Goal: Task Accomplishment & Management: Manage account settings

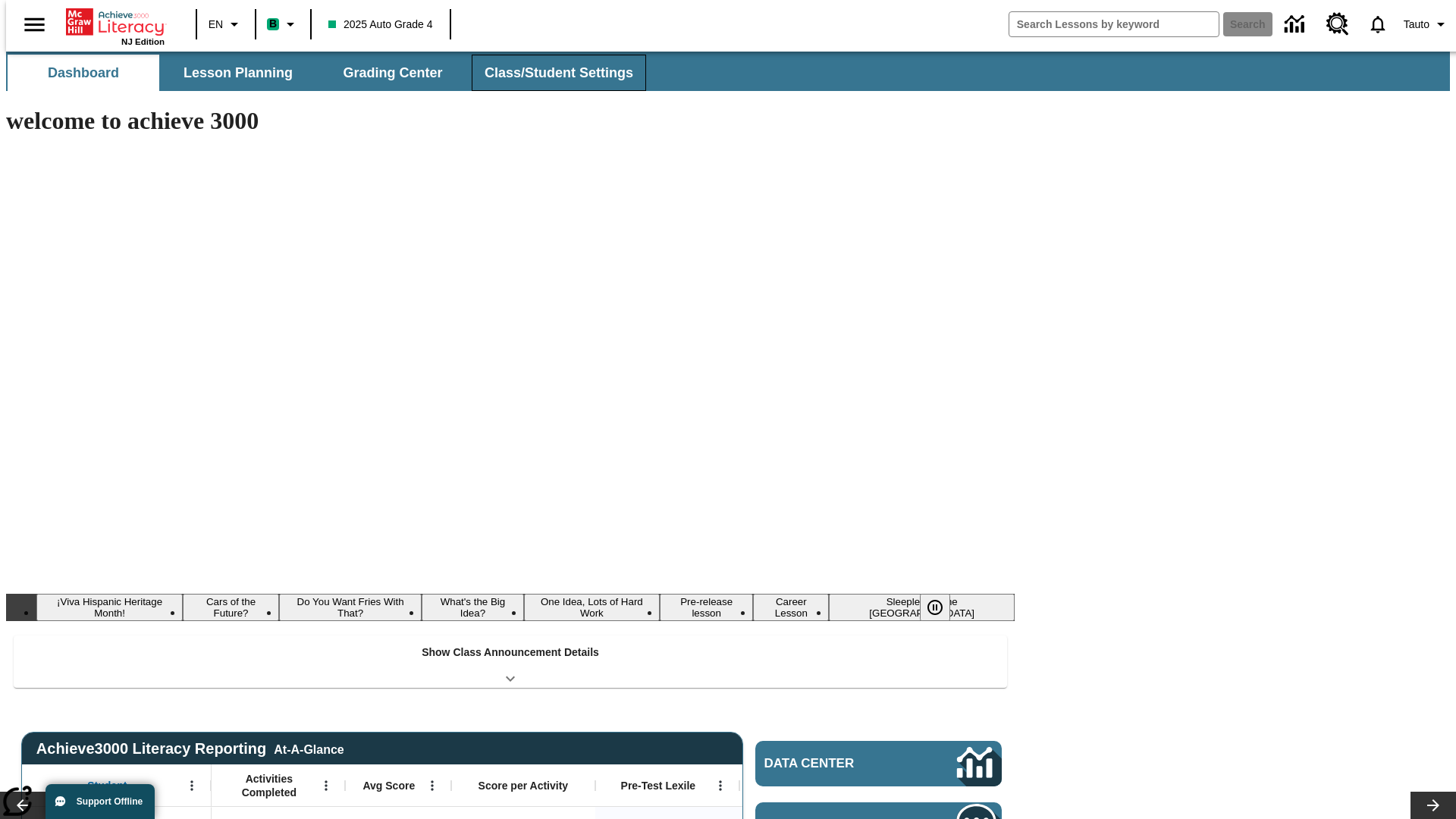
click at [551, 73] on button "Class/Student Settings" at bounding box center [558, 72] width 174 height 37
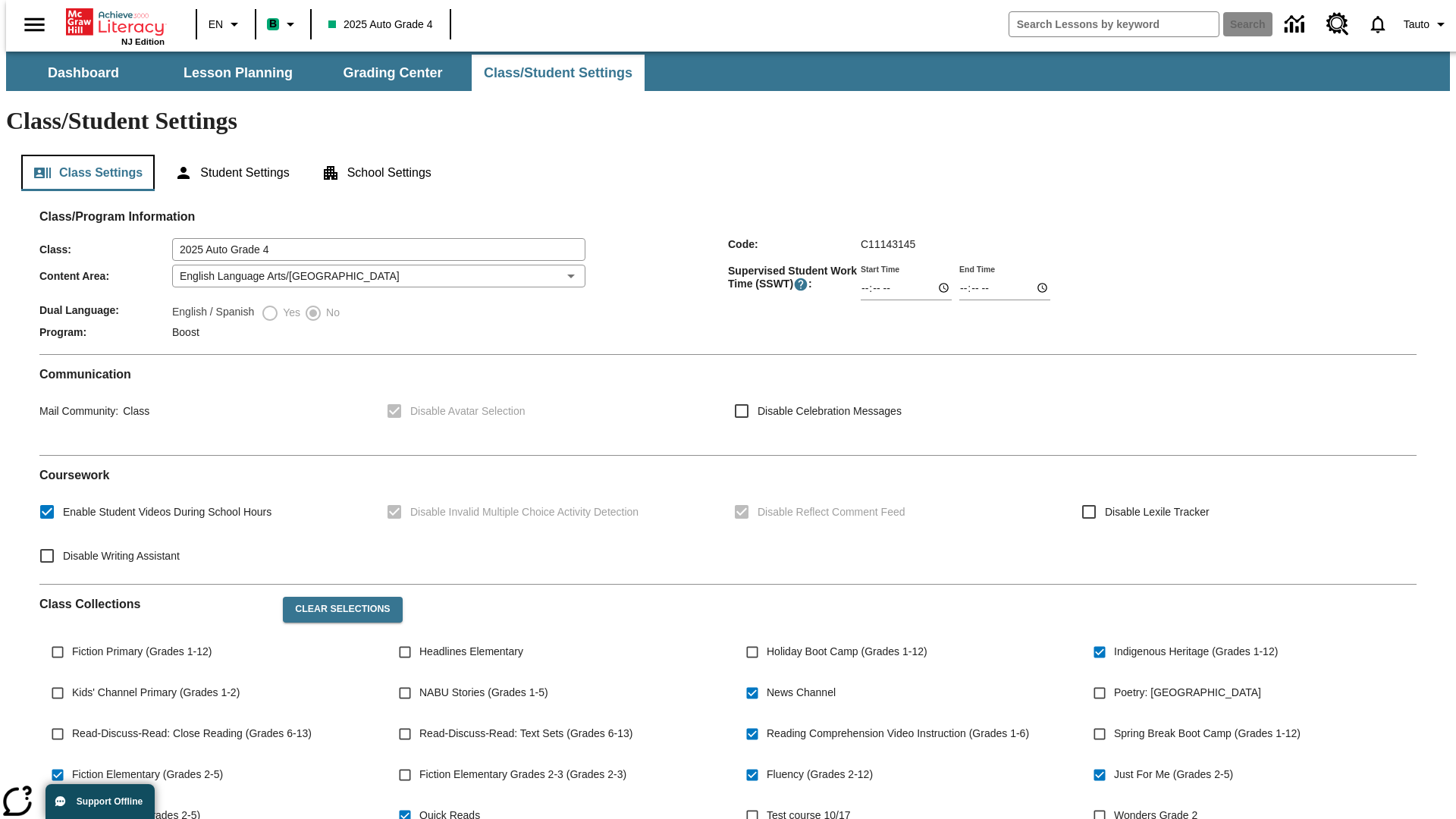
click at [82, 155] on button "Class Settings" at bounding box center [88, 173] width 133 height 37
type input "02:15"
type input "03:15"
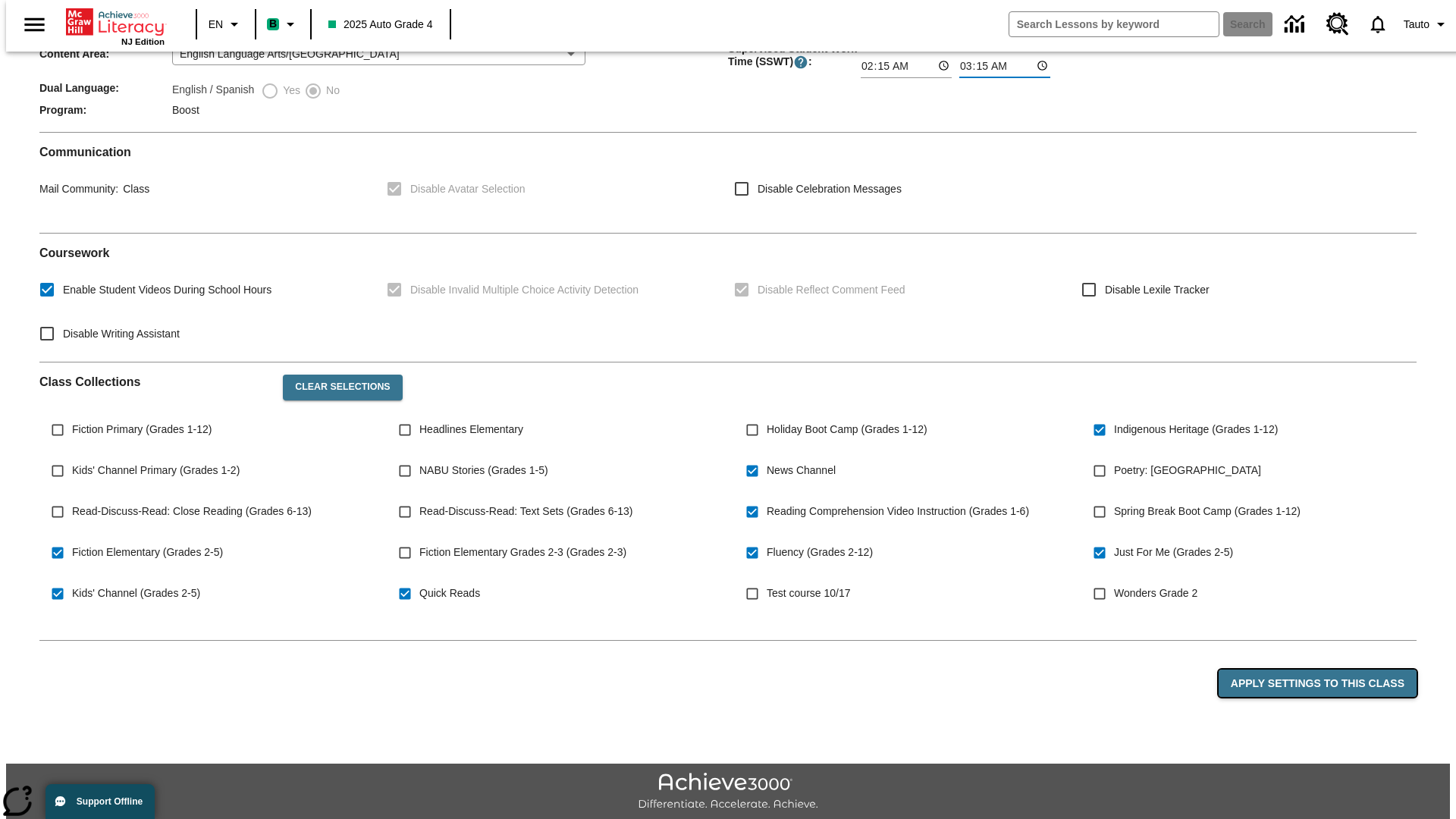
click at [1326, 670] on button "Apply Settings to this Class" at bounding box center [1317, 684] width 198 height 28
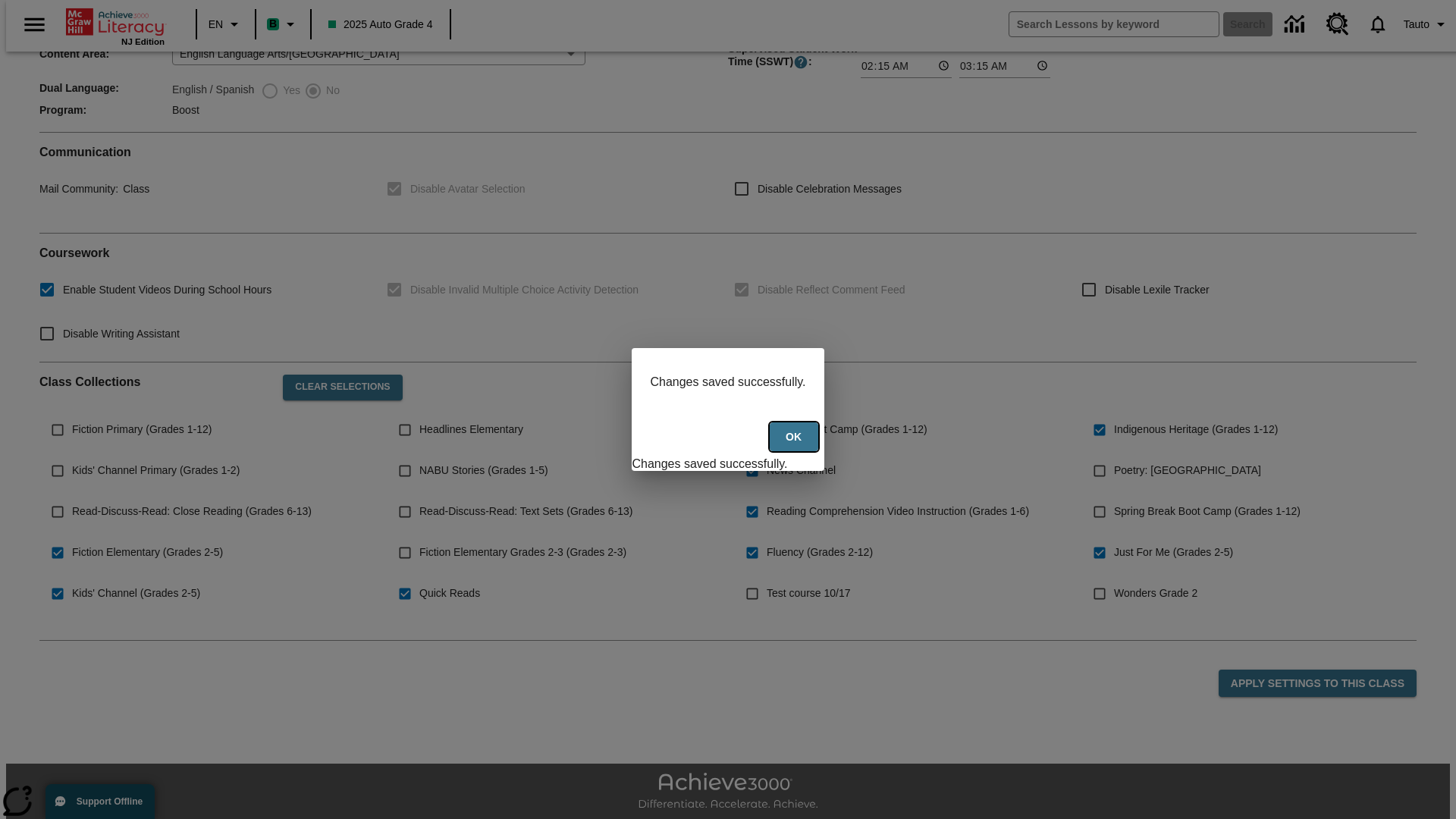
click at [796, 446] on button "Ok" at bounding box center [793, 437] width 48 height 30
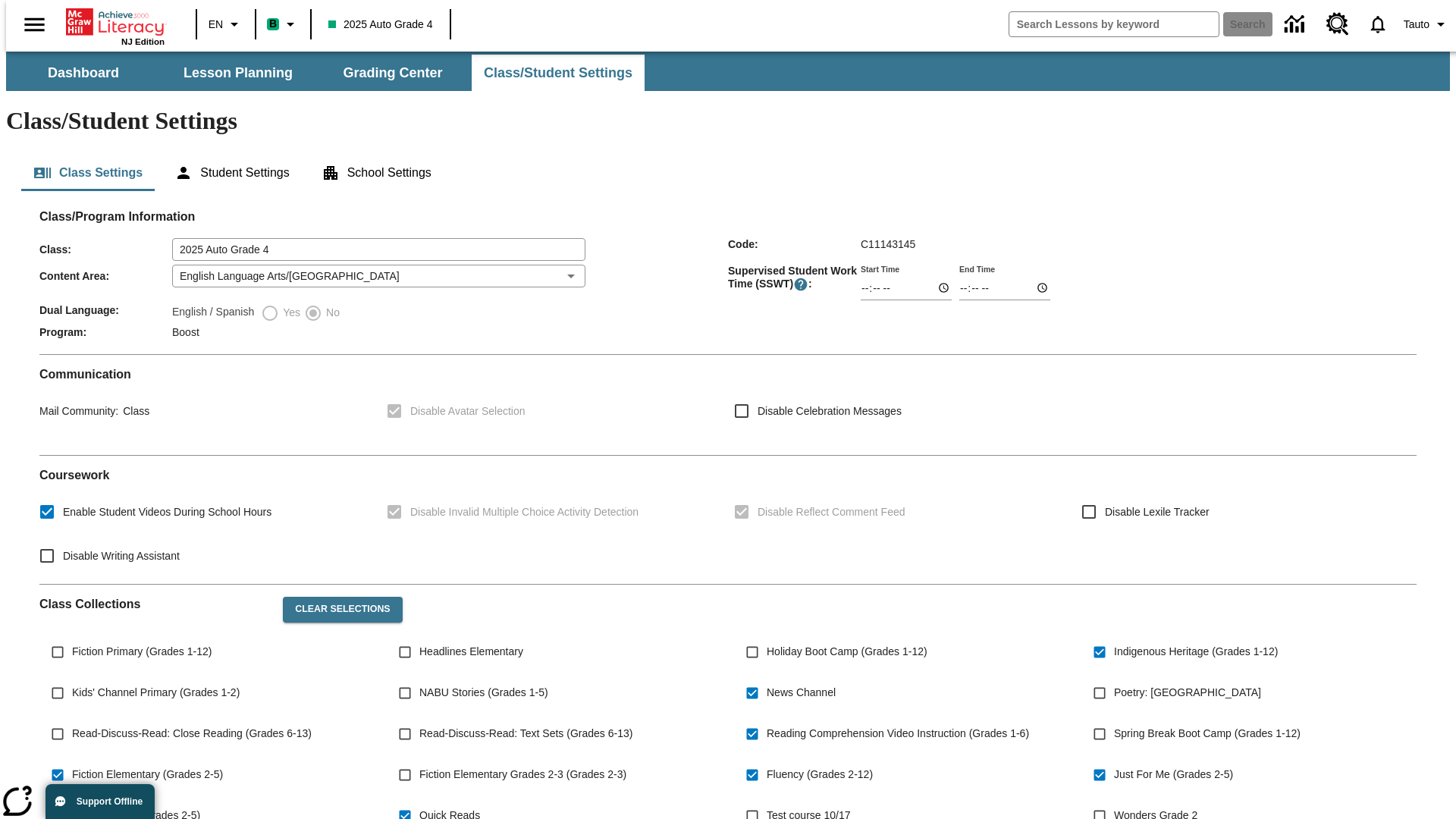
scroll to position [222, 0]
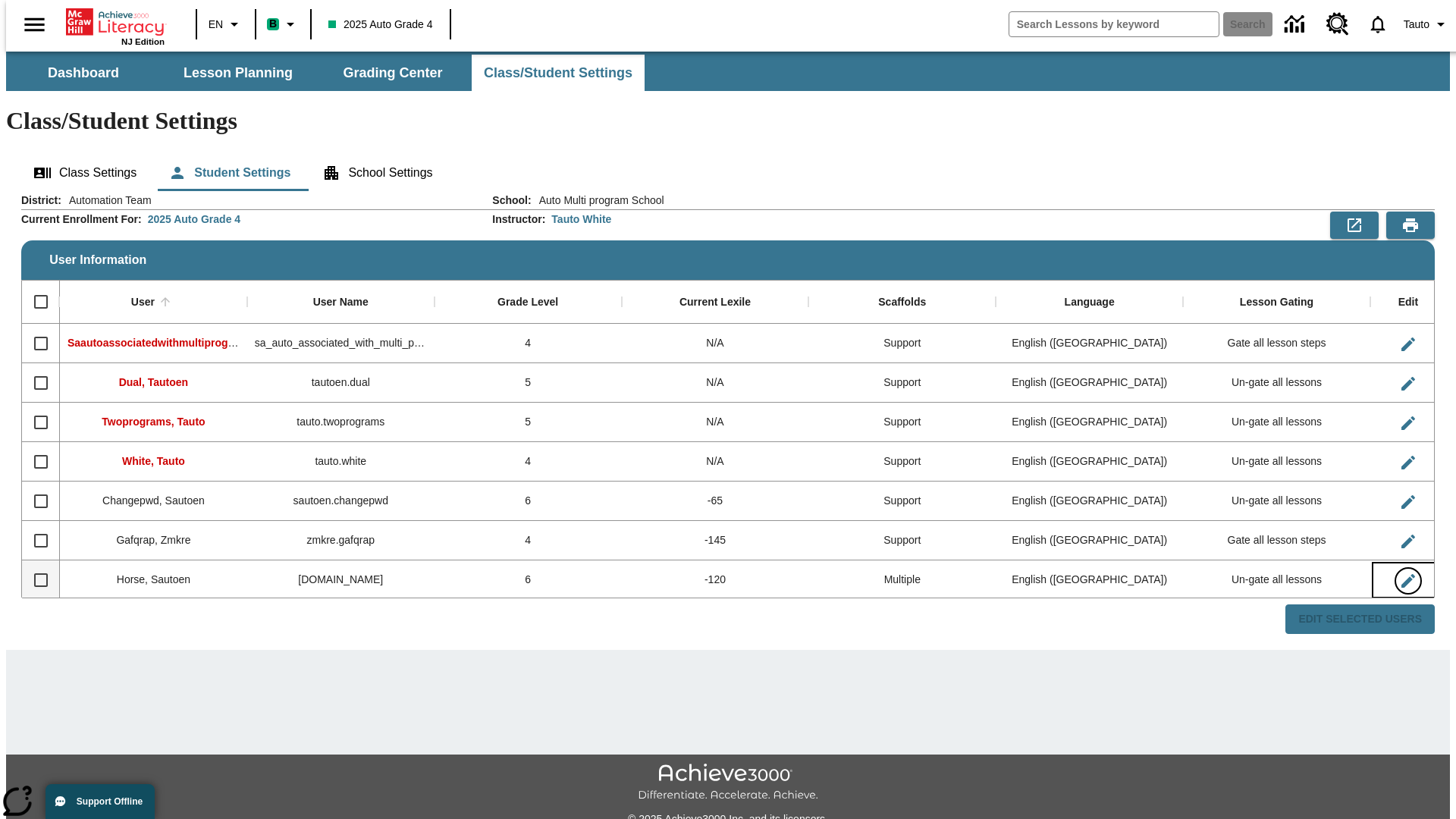
click at [1401, 574] on icon "Edit User" at bounding box center [1408, 581] width 14 height 14
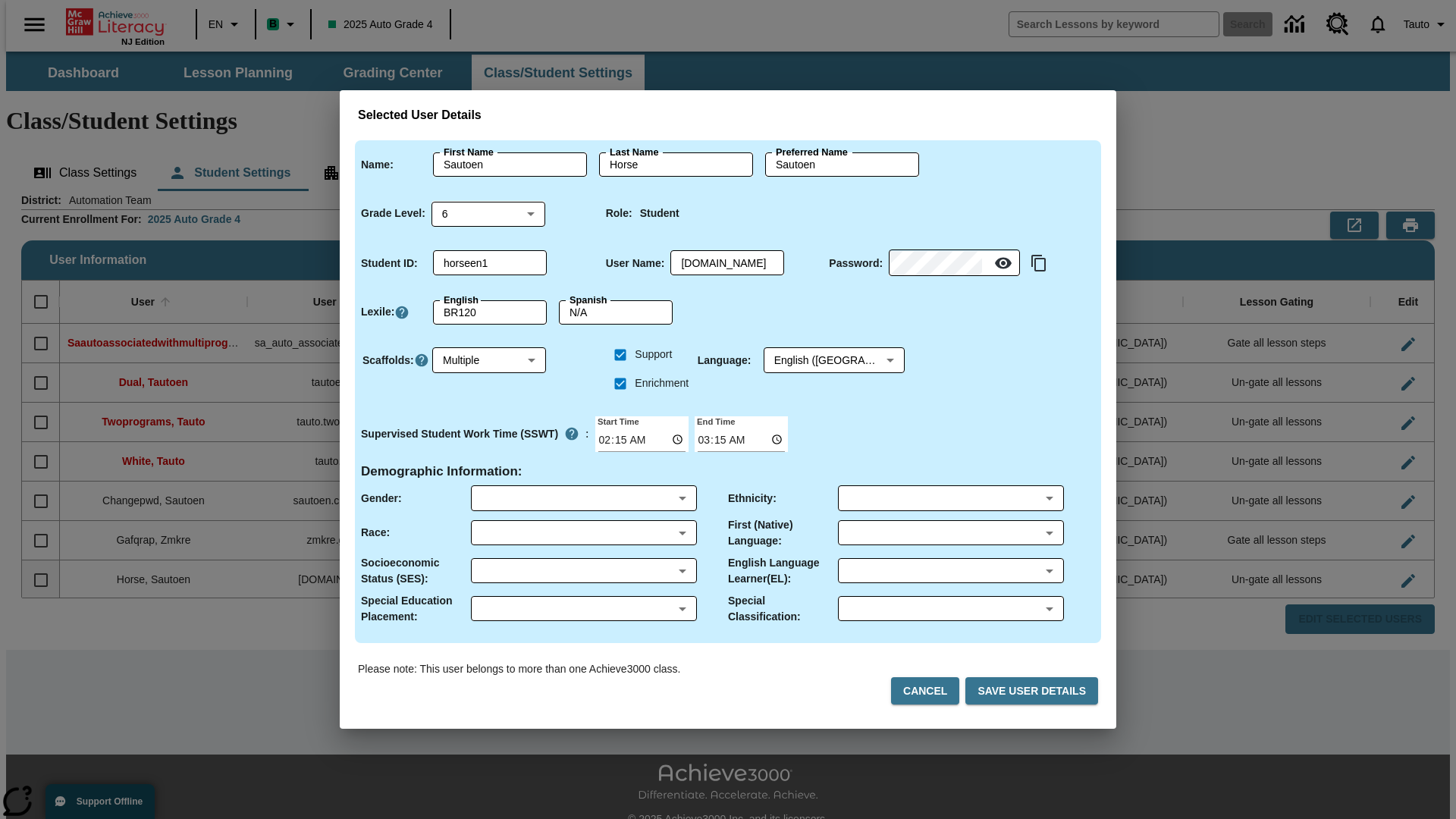
scroll to position [2, 0]
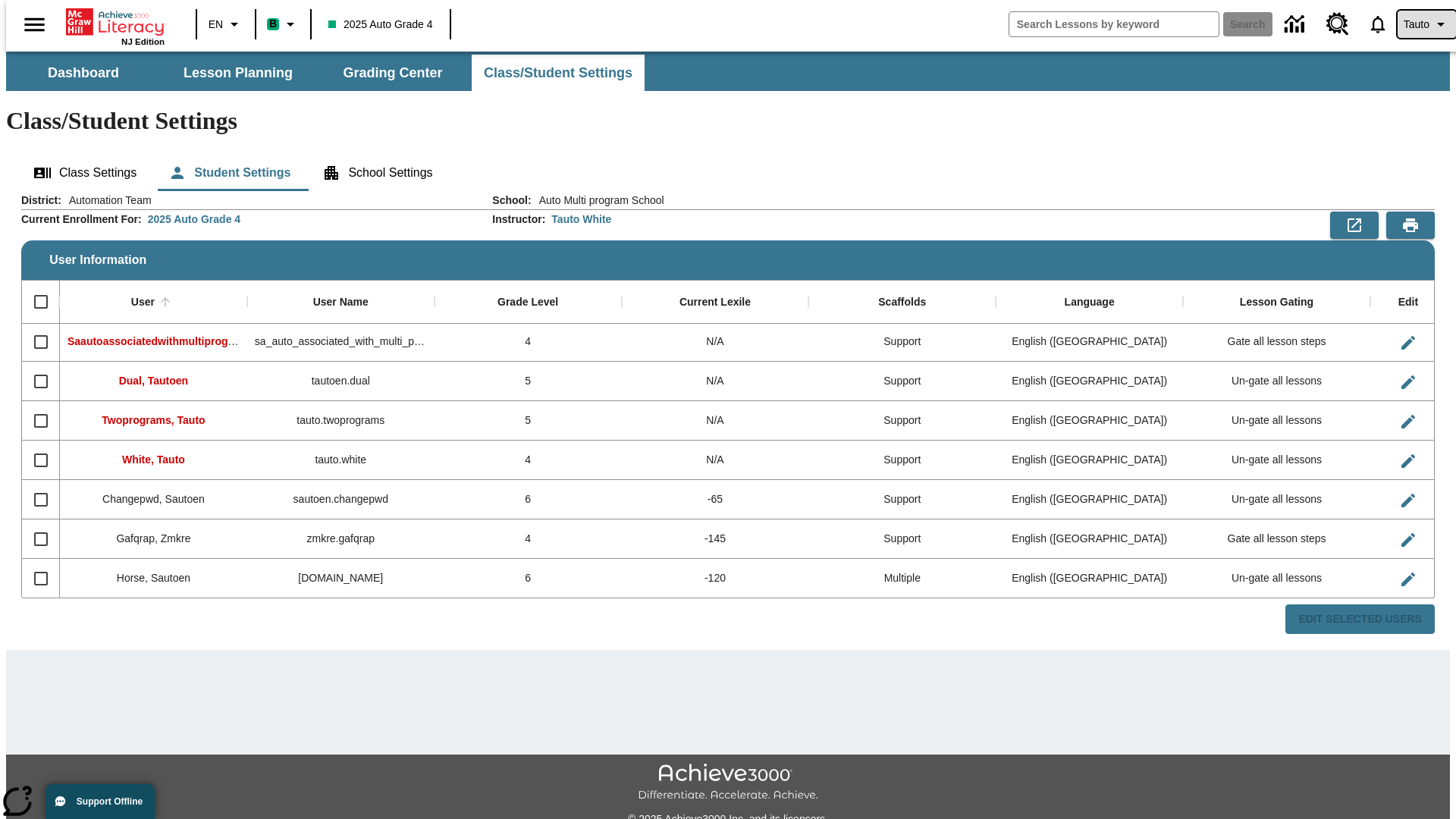
click at [1419, 25] on span "Tauto" at bounding box center [1416, 25] width 25 height 16
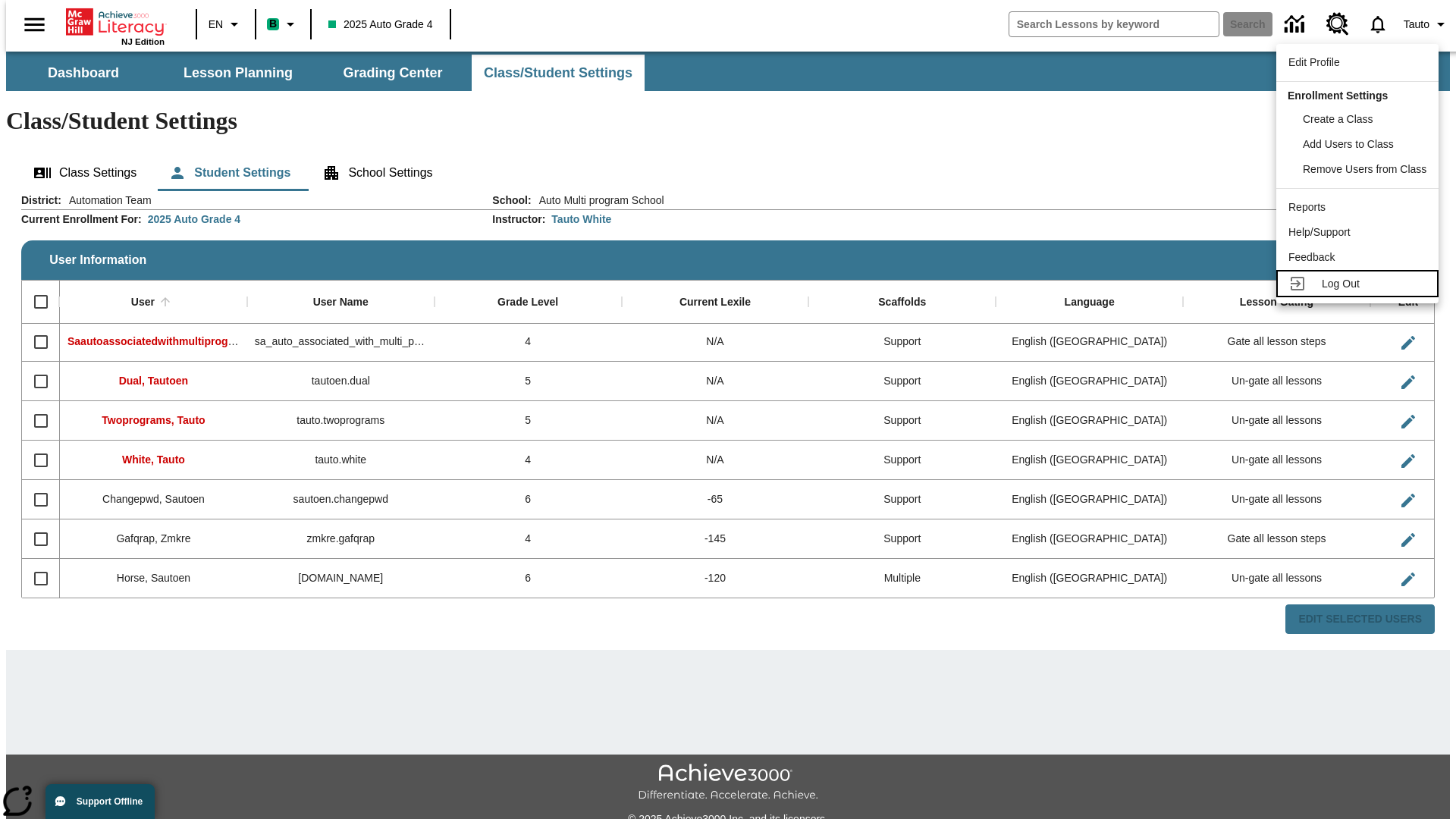
click at [1359, 284] on span "Log Out" at bounding box center [1340, 283] width 38 height 12
